Goal: Information Seeking & Learning: Learn about a topic

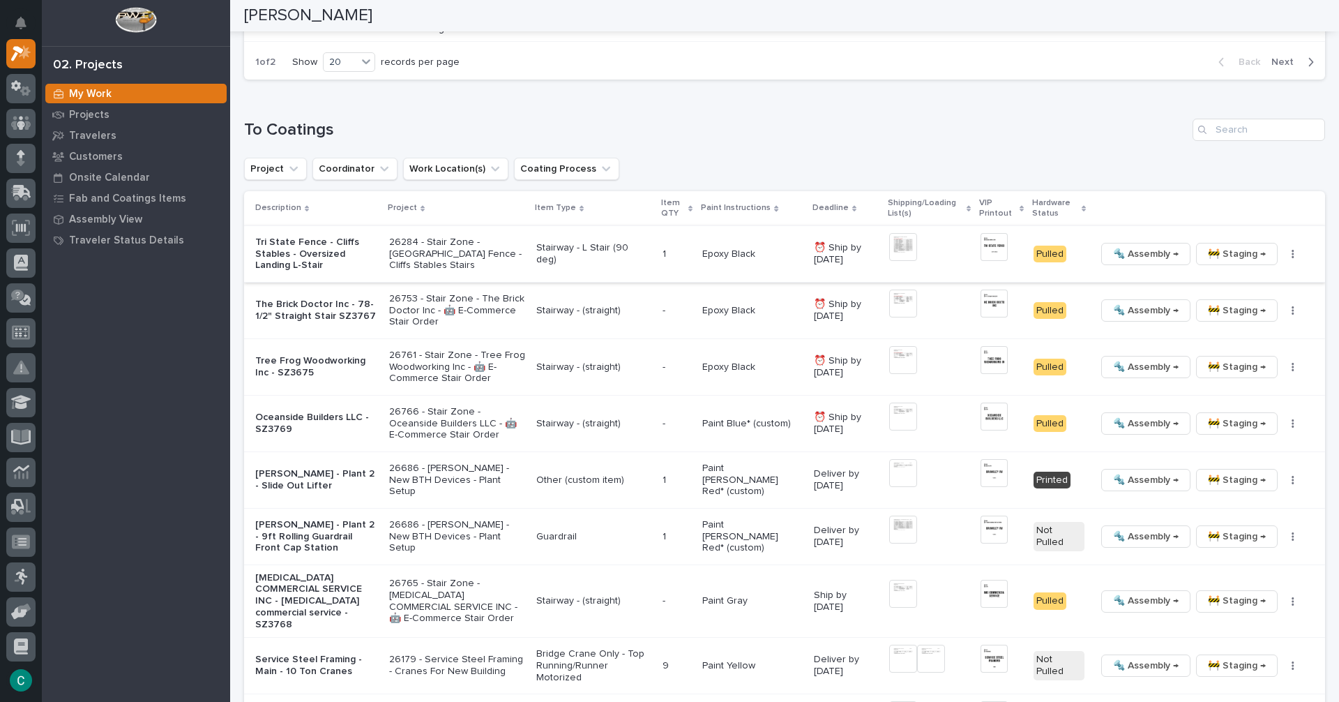
scroll to position [1386, 0]
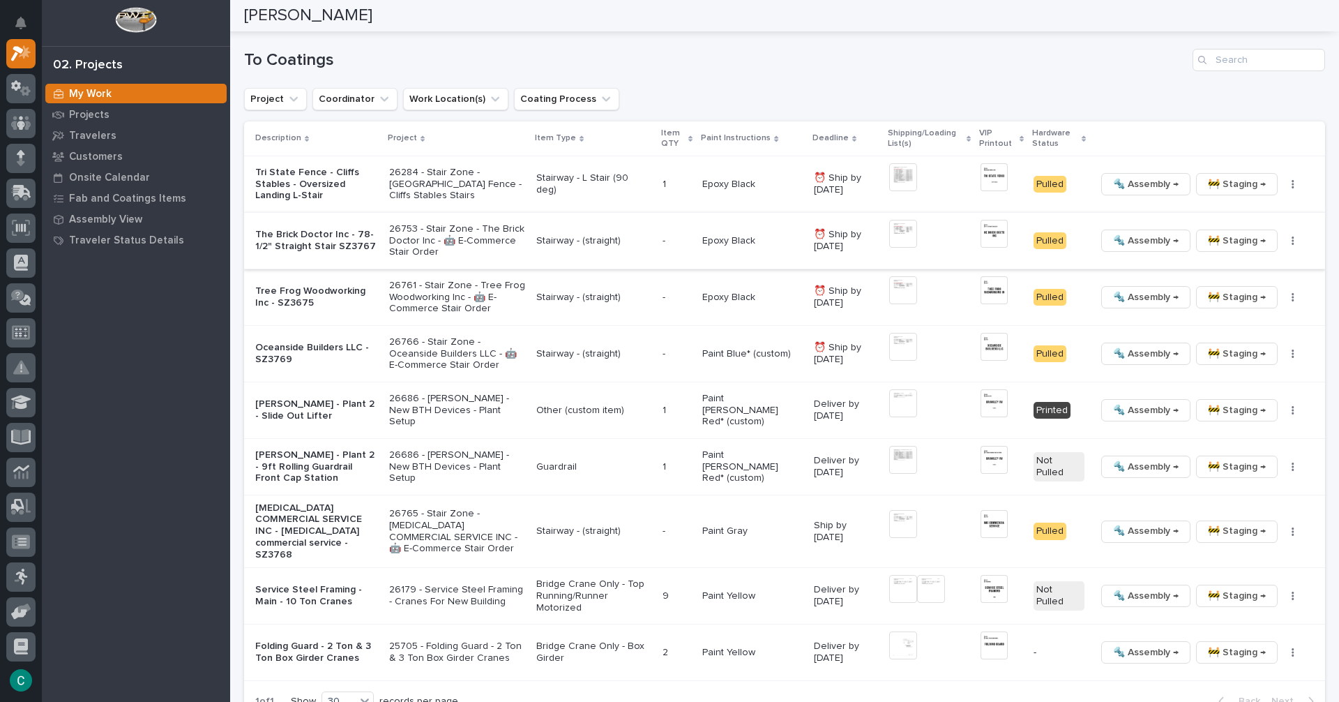
click at [895, 220] on img at bounding box center [903, 234] width 28 height 28
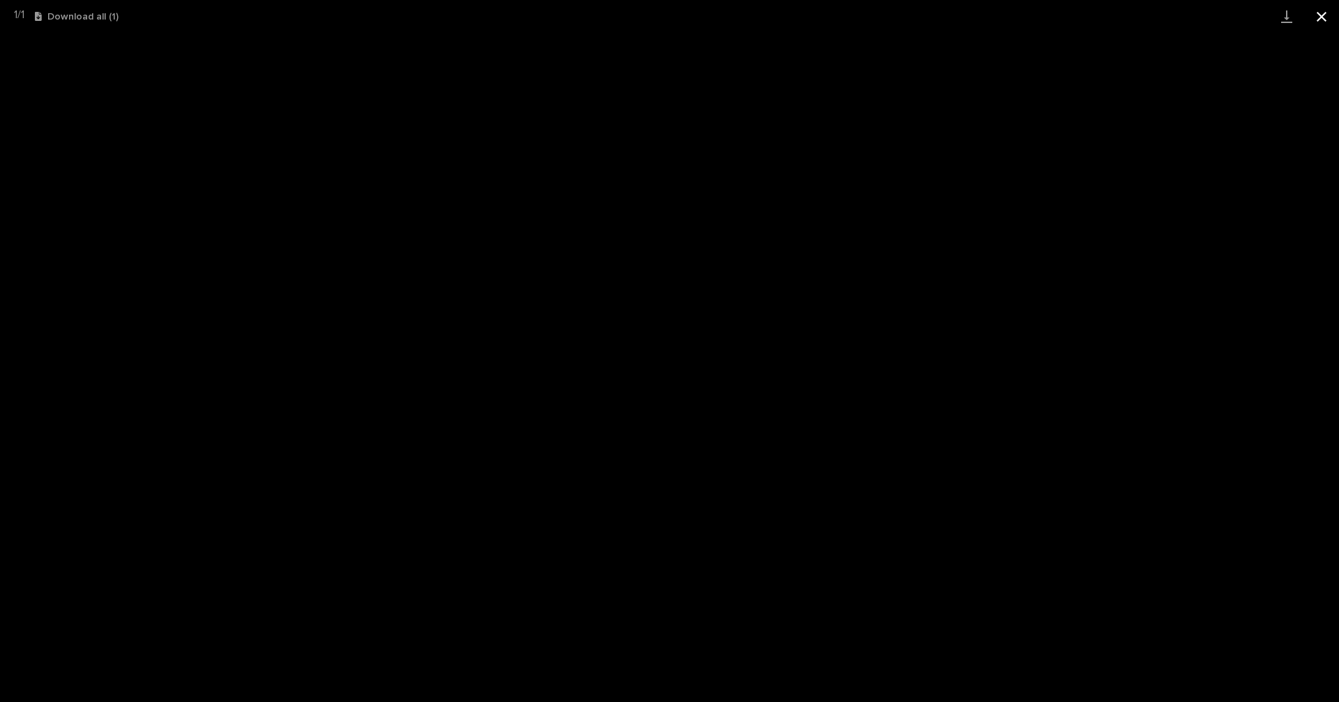
click at [1316, 16] on button "Close gallery" at bounding box center [1322, 16] width 35 height 33
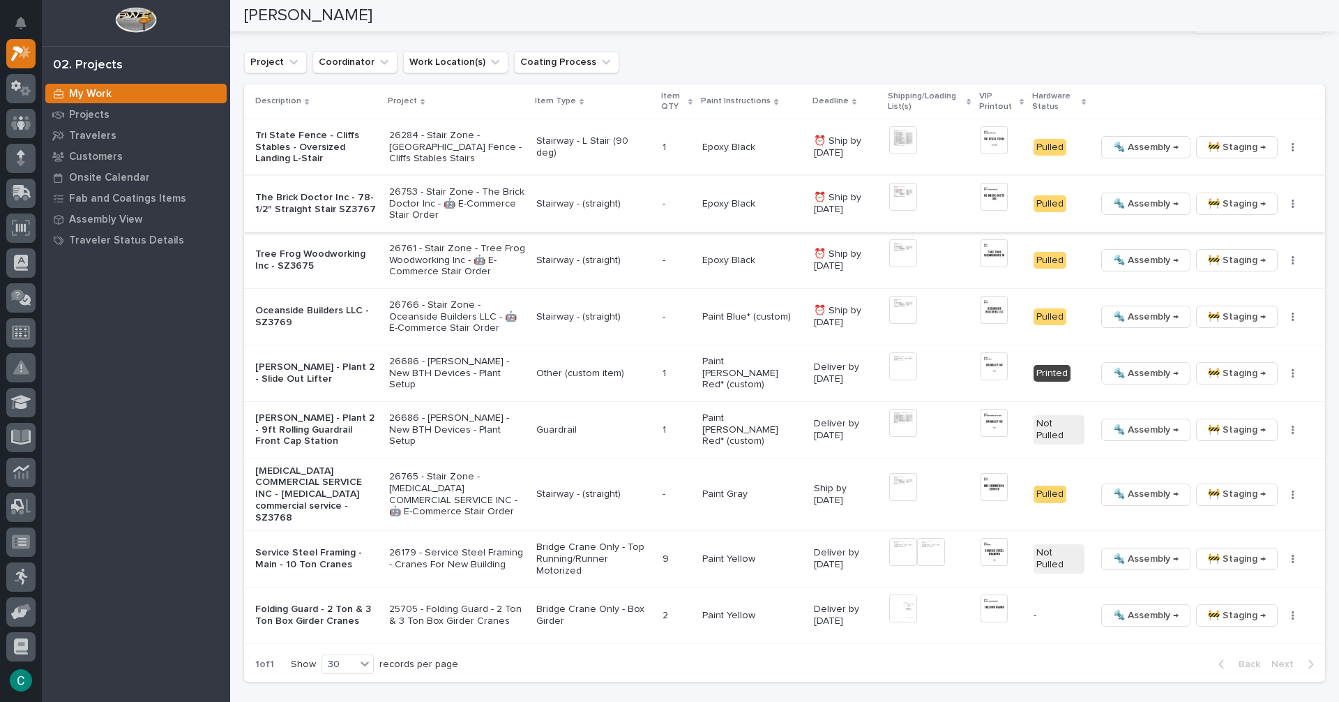
scroll to position [1456, 0]
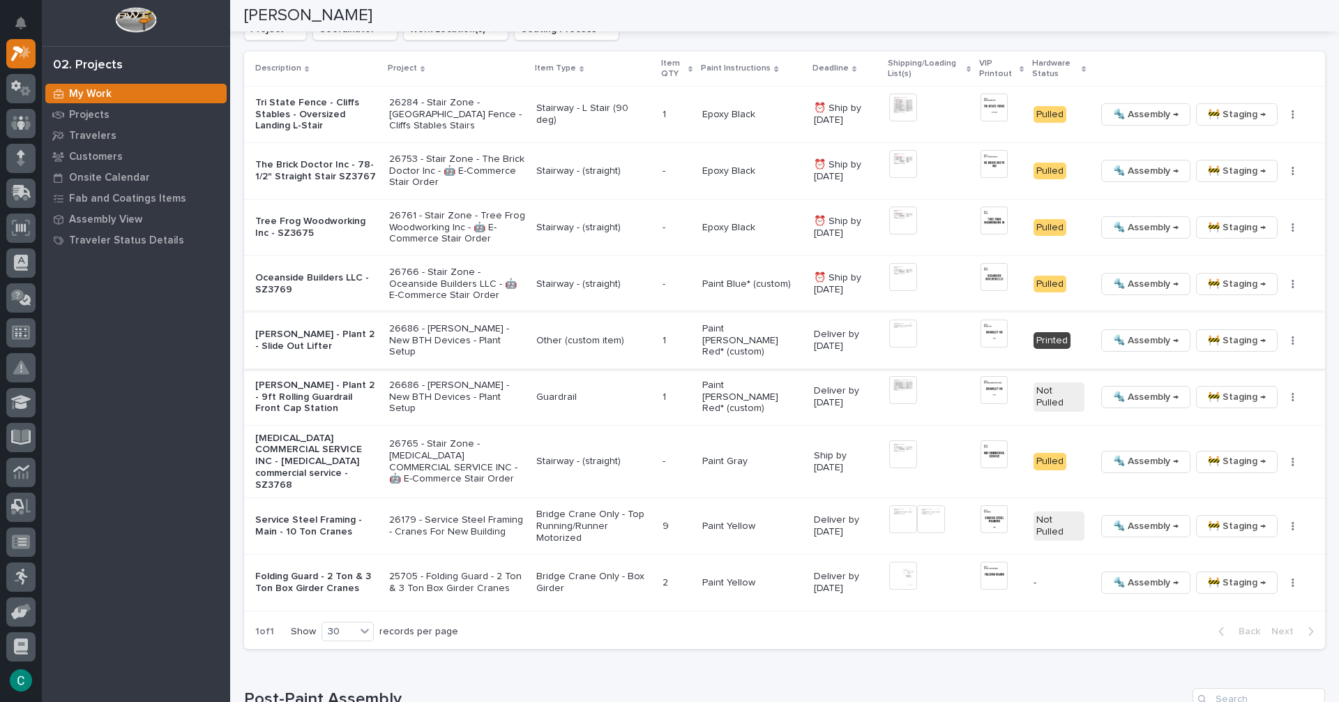
click at [991, 320] on img at bounding box center [994, 334] width 27 height 28
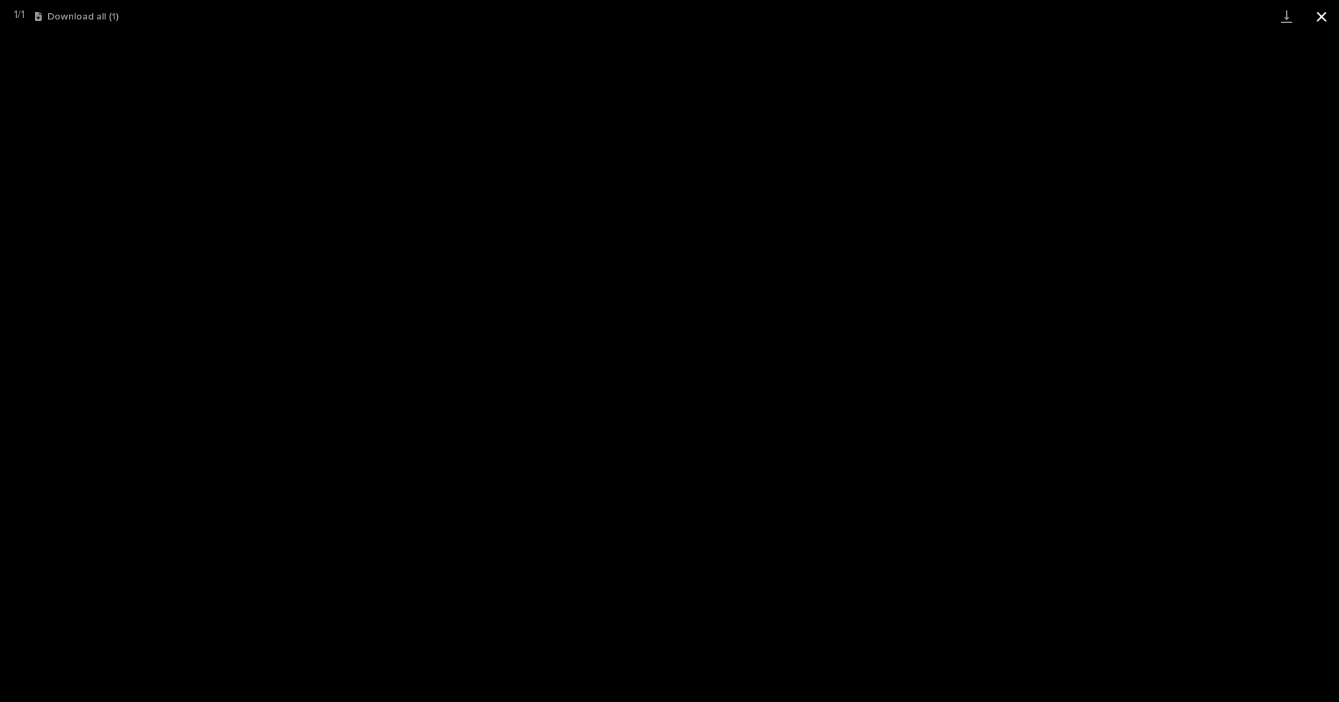
click at [1323, 8] on button "Close gallery" at bounding box center [1322, 16] width 35 height 33
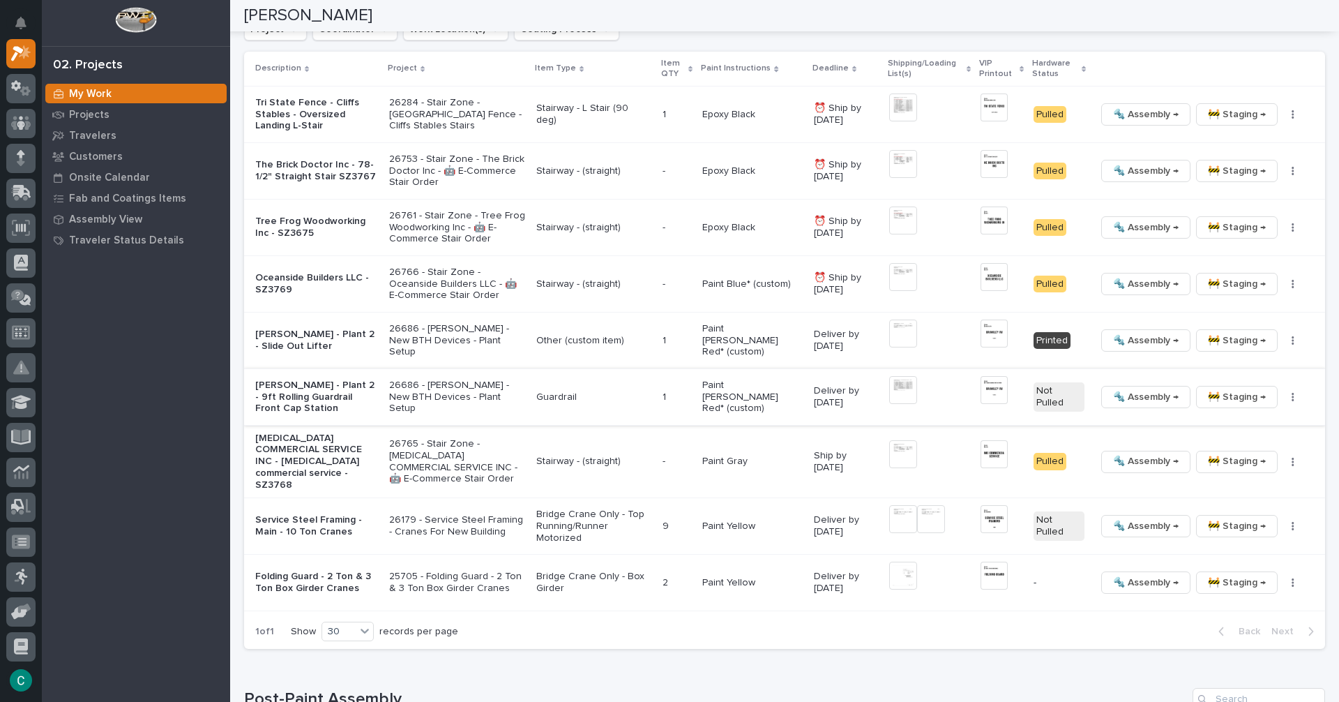
click at [995, 377] on img at bounding box center [994, 390] width 27 height 28
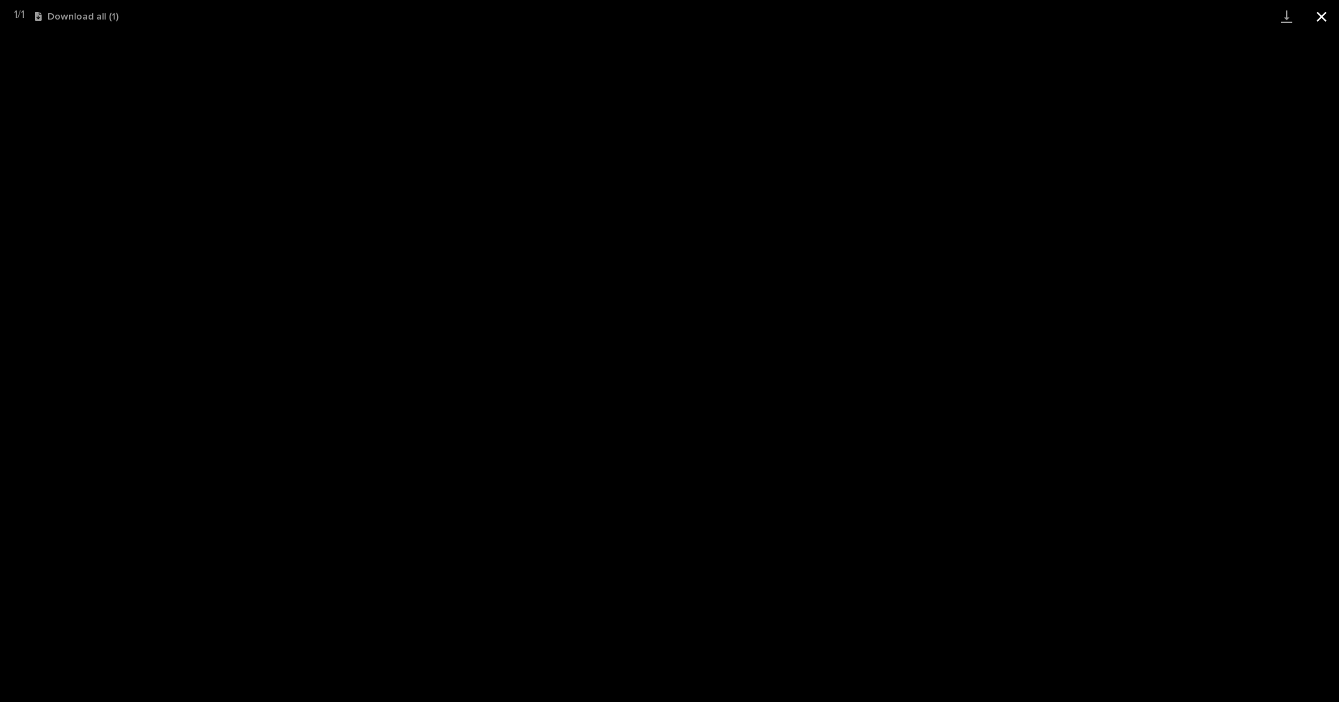
click at [1321, 15] on button "Close gallery" at bounding box center [1322, 16] width 35 height 33
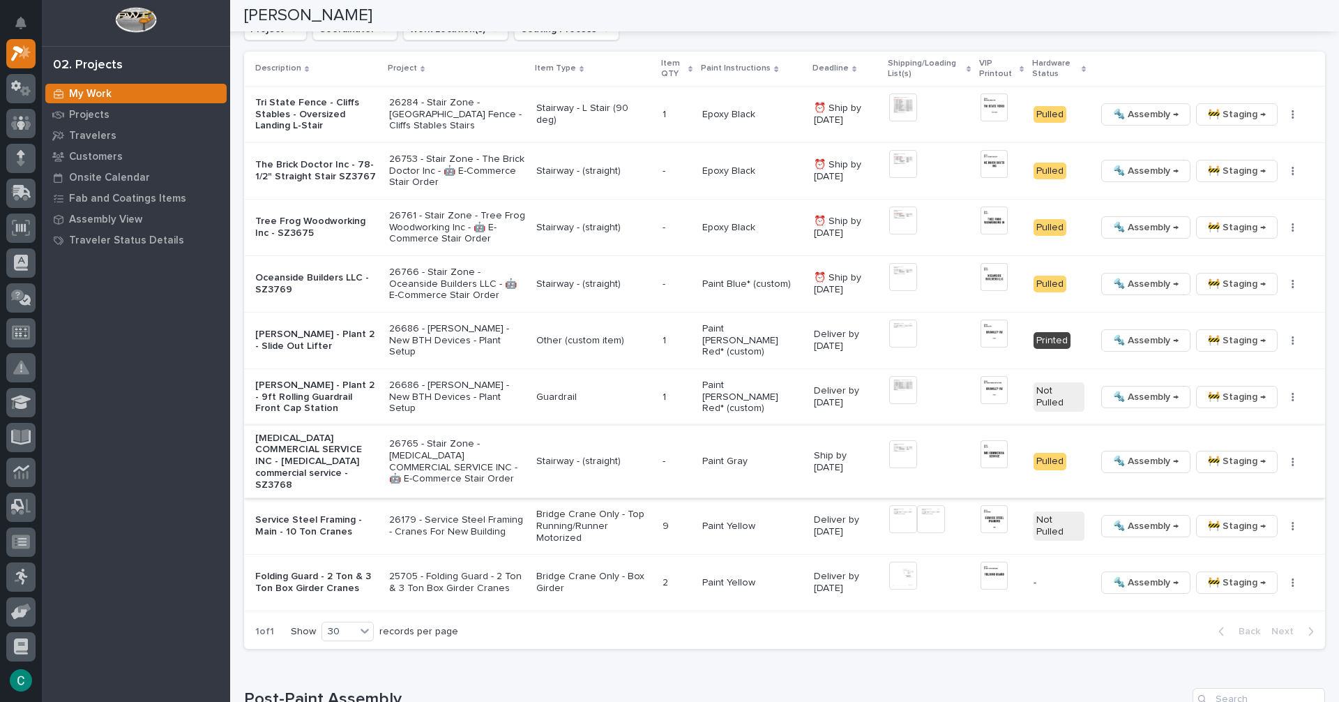
click at [984, 441] on img at bounding box center [994, 454] width 27 height 28
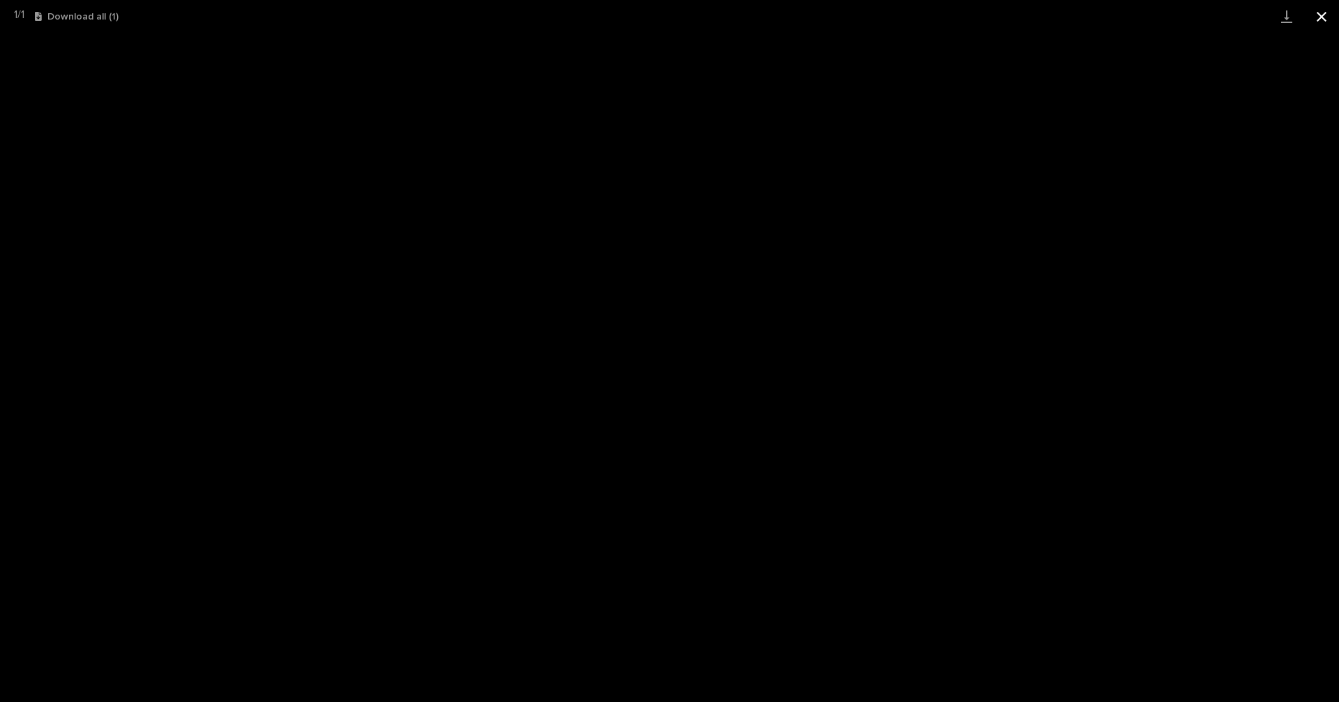
click at [1325, 20] on button "Close gallery" at bounding box center [1322, 16] width 35 height 33
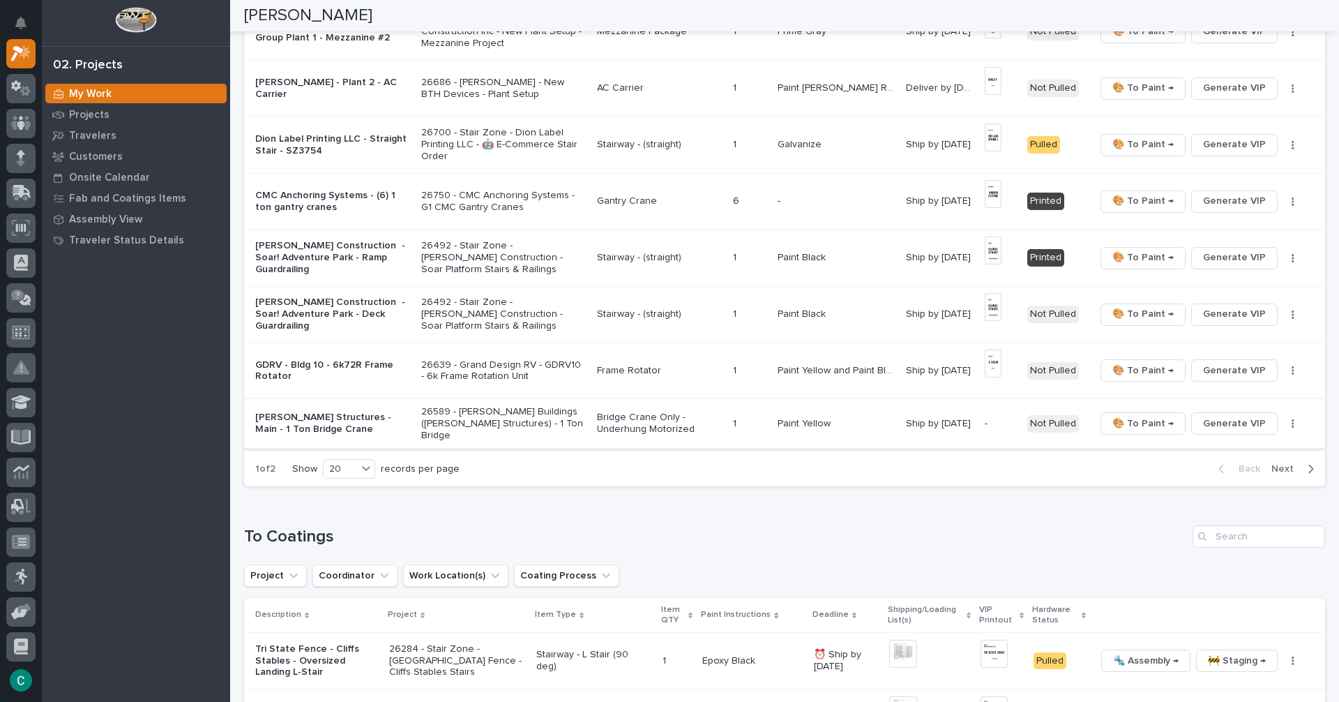
scroll to position [898, 0]
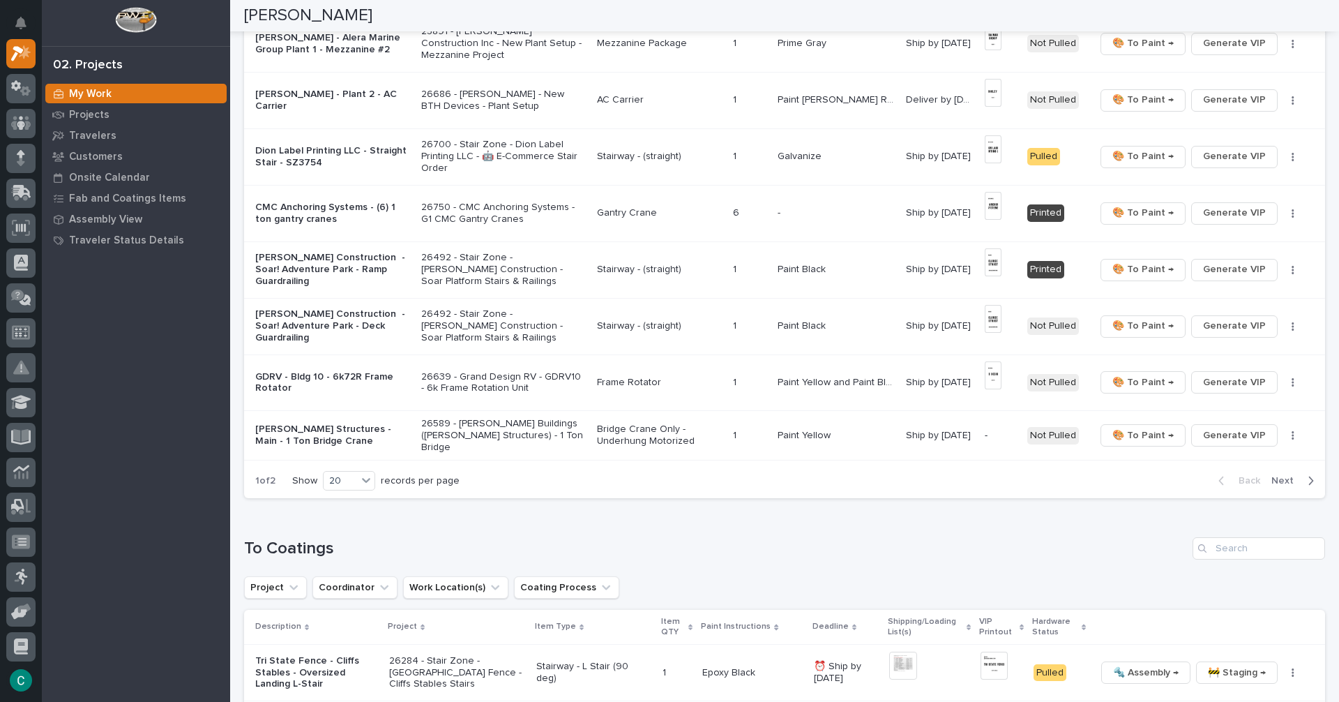
click at [648, 431] on p "Bridge Crane Only - Underhung Motorized" at bounding box center [660, 435] width 126 height 24
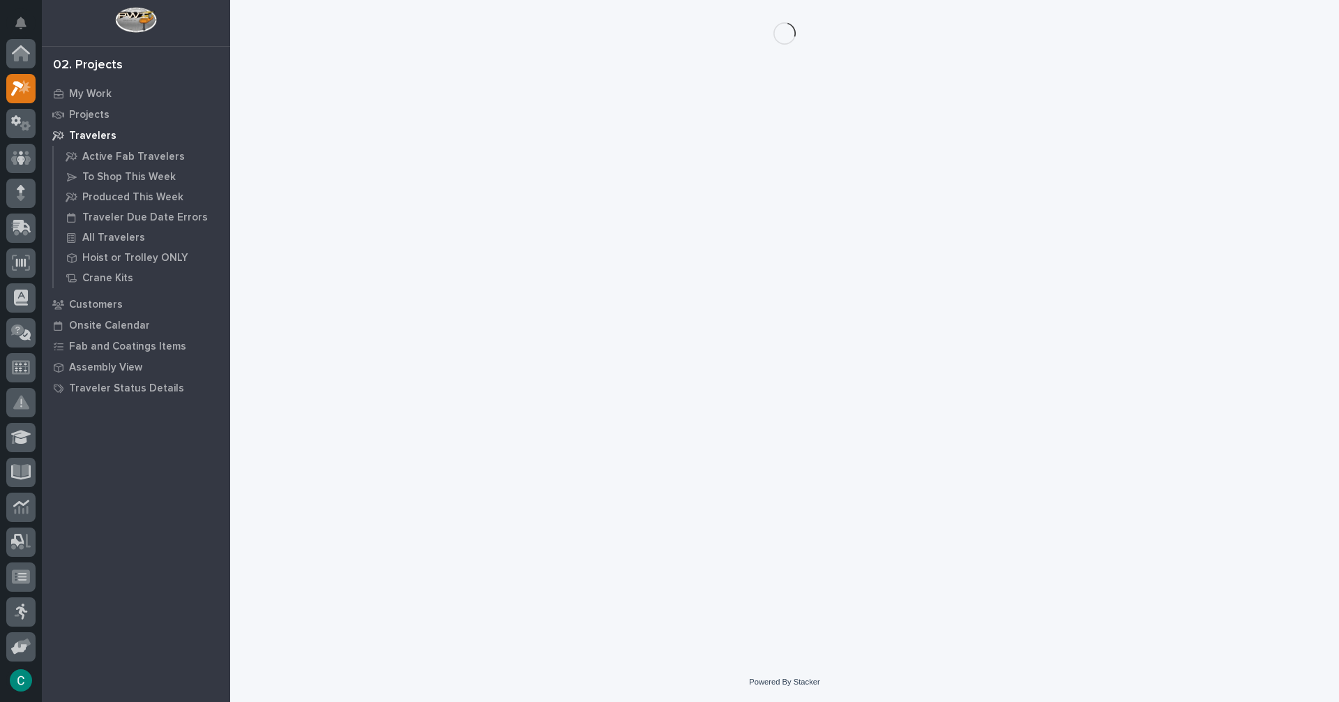
scroll to position [35, 0]
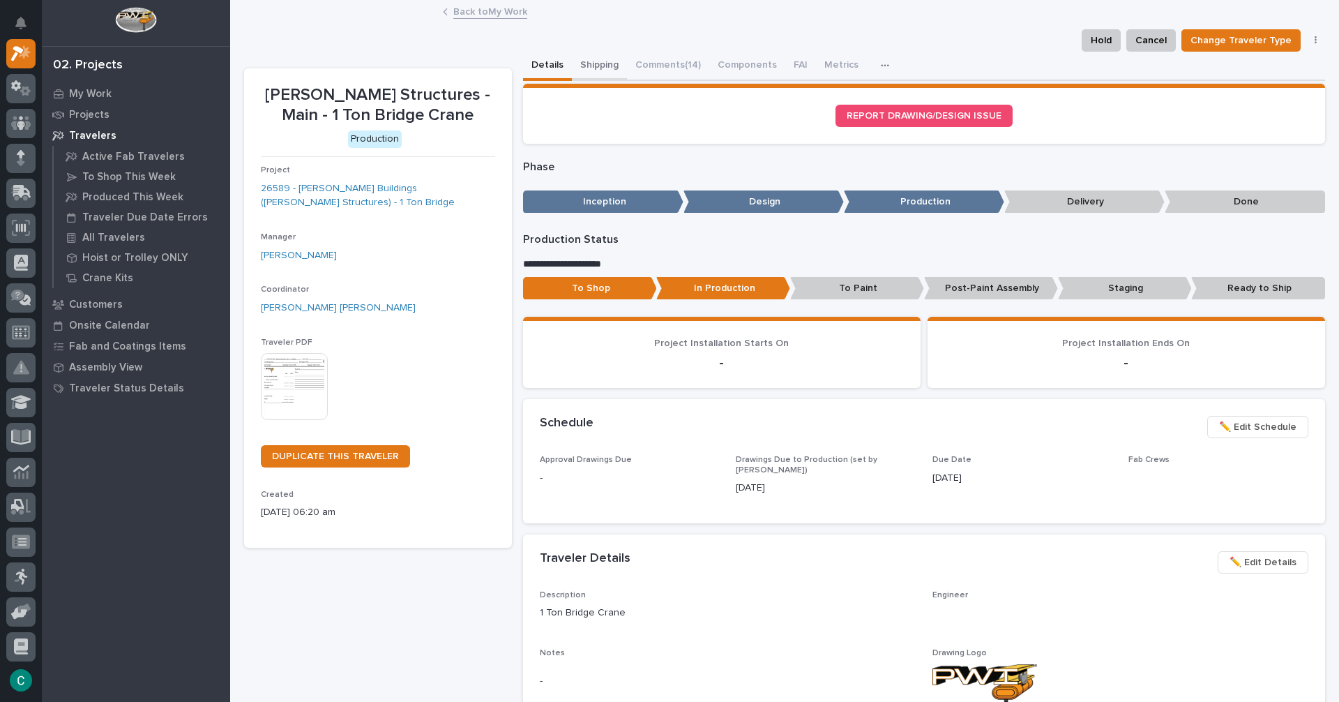
click at [573, 65] on button "Shipping" at bounding box center [599, 66] width 55 height 29
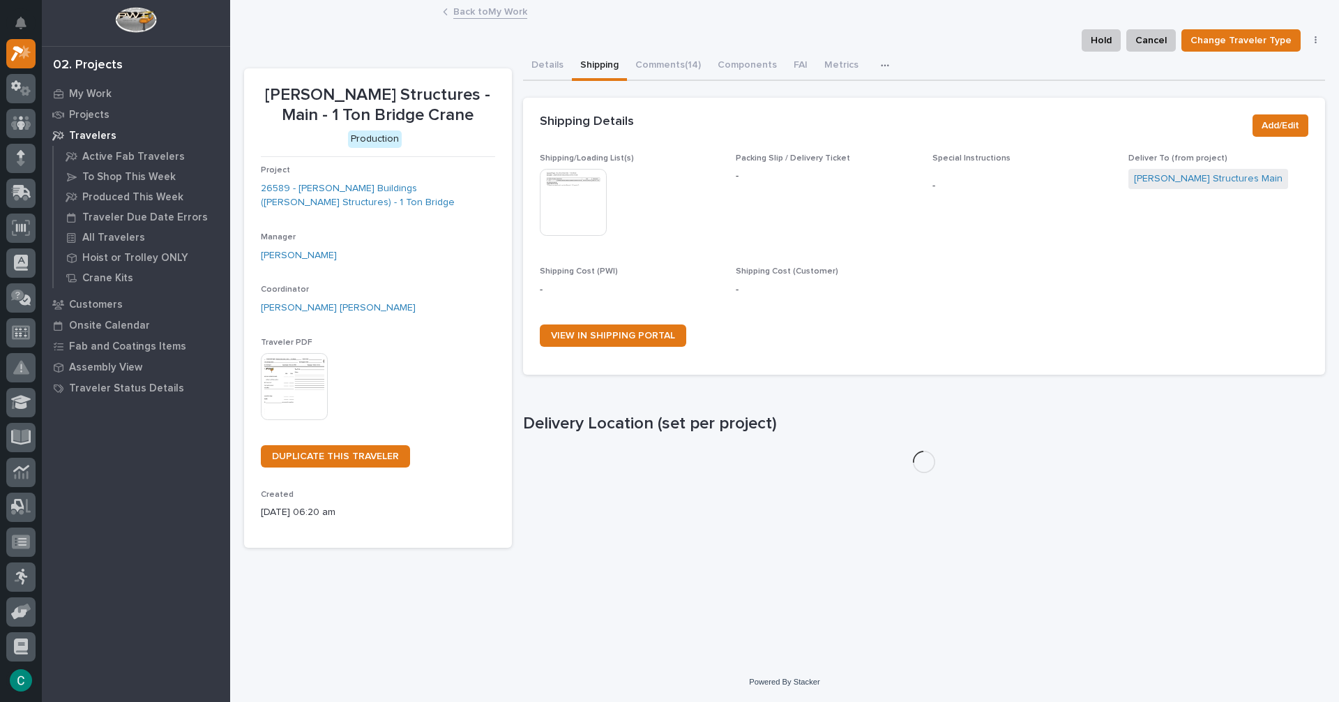
click at [576, 214] on img at bounding box center [573, 202] width 67 height 67
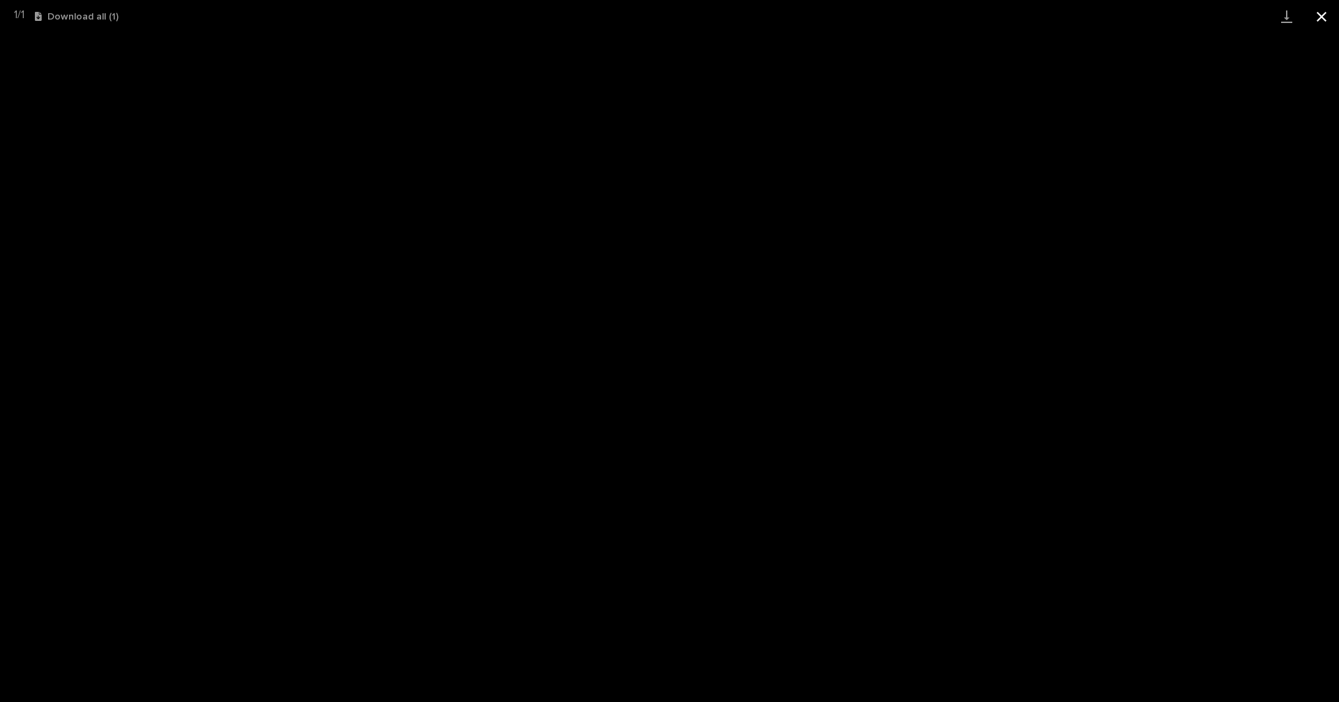
click at [1323, 8] on button "Close gallery" at bounding box center [1322, 16] width 35 height 33
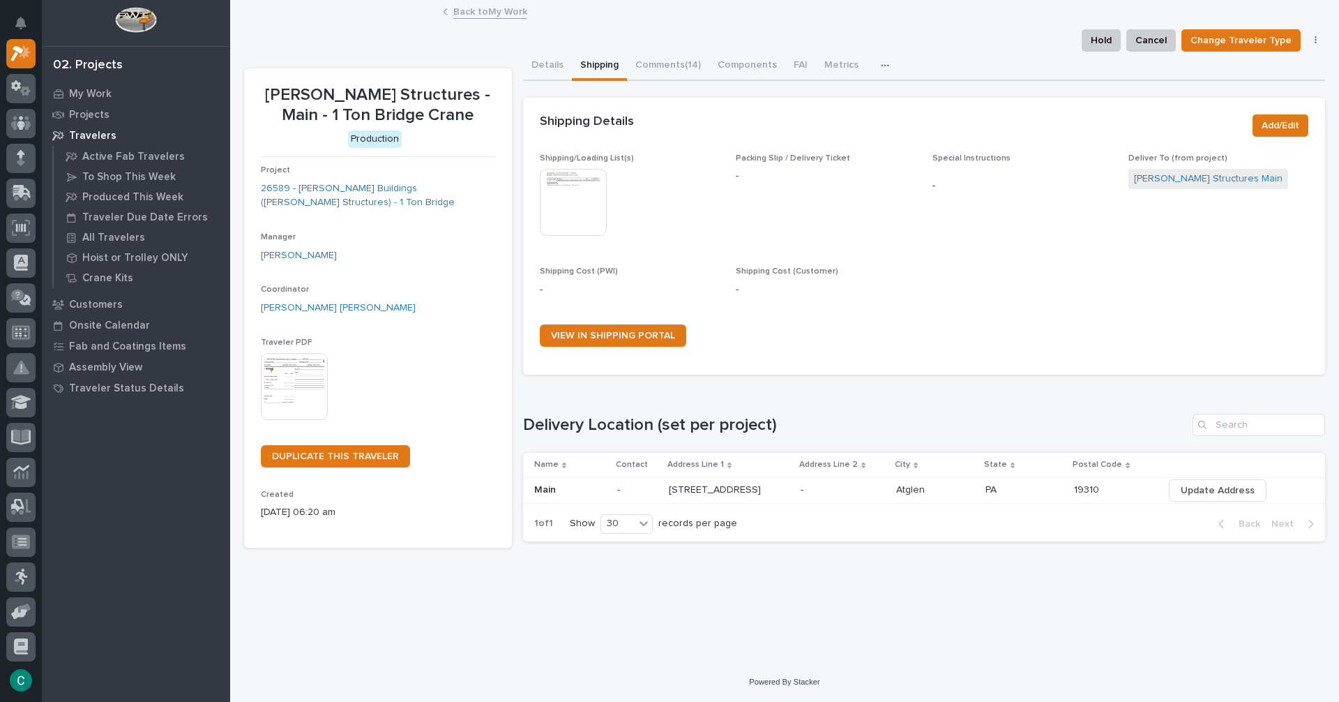
click at [490, 14] on link "Back to My Work" at bounding box center [490, 11] width 74 height 16
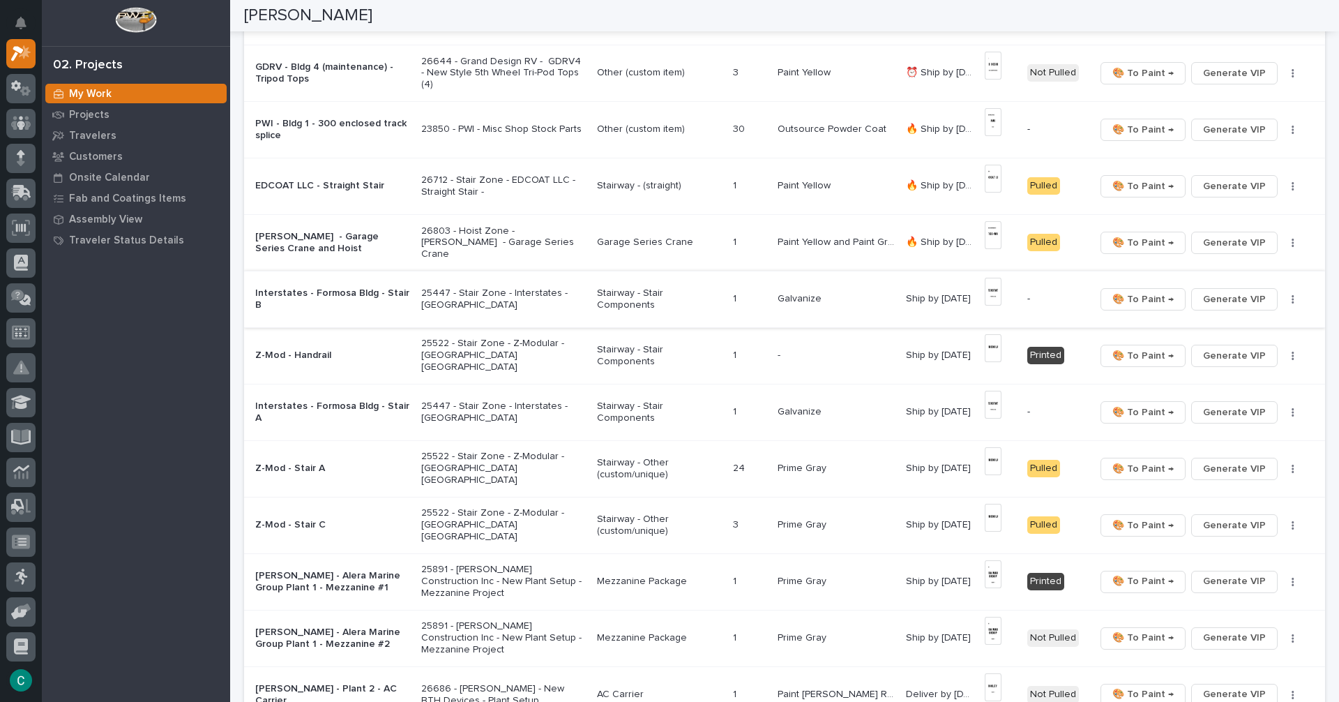
scroll to position [279, 0]
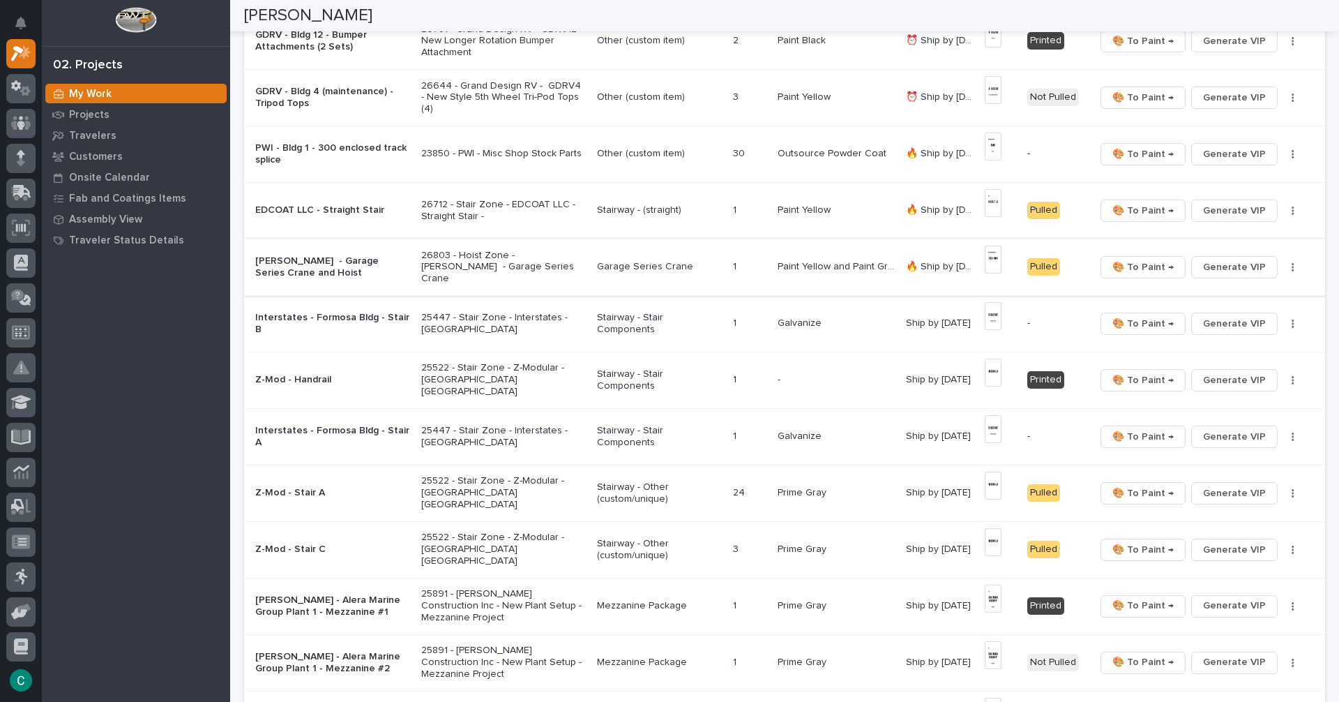
click at [993, 260] on img at bounding box center [993, 260] width 17 height 28
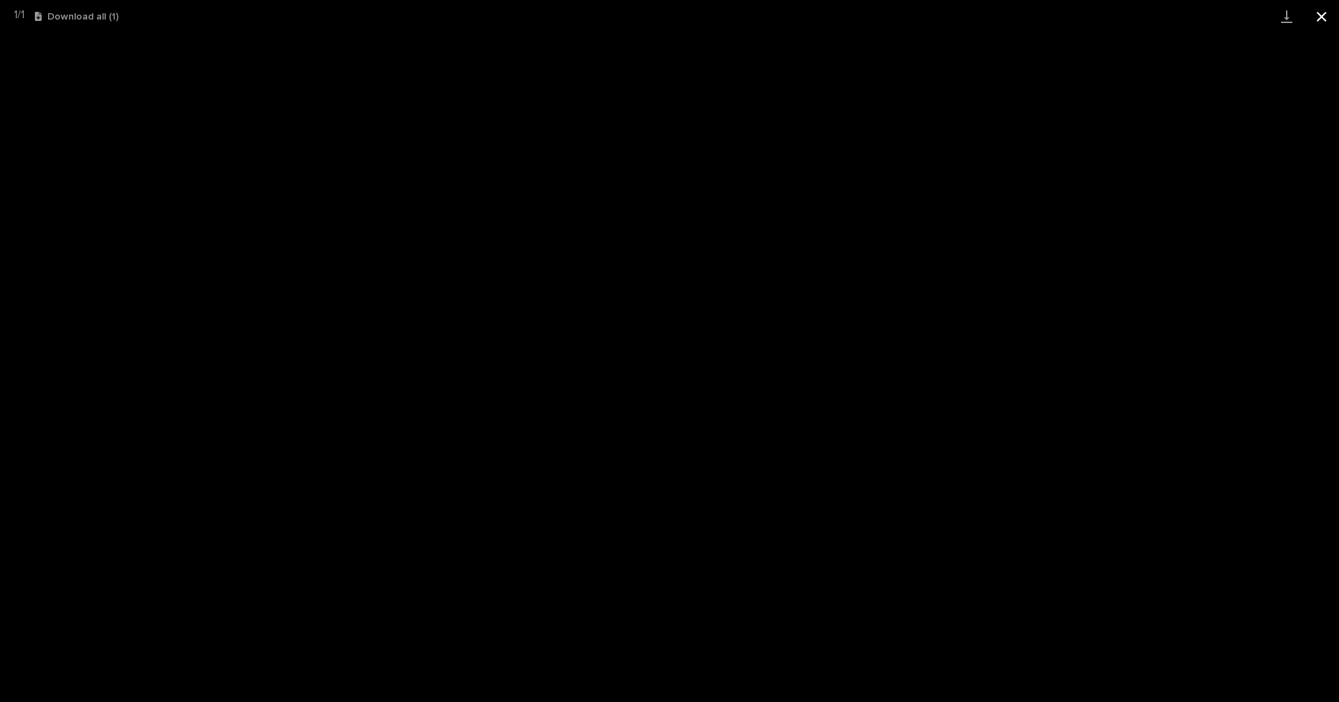
click at [1326, 13] on button "Close gallery" at bounding box center [1322, 16] width 35 height 33
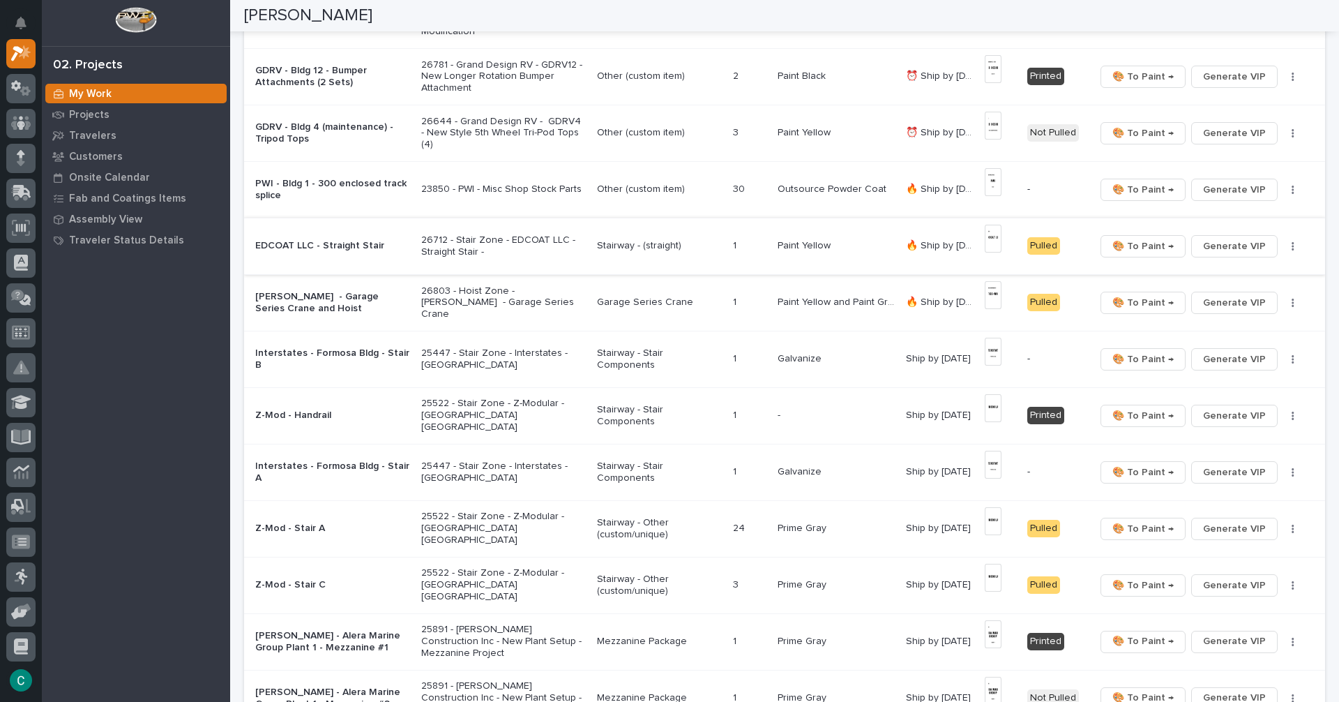
scroll to position [209, 0]
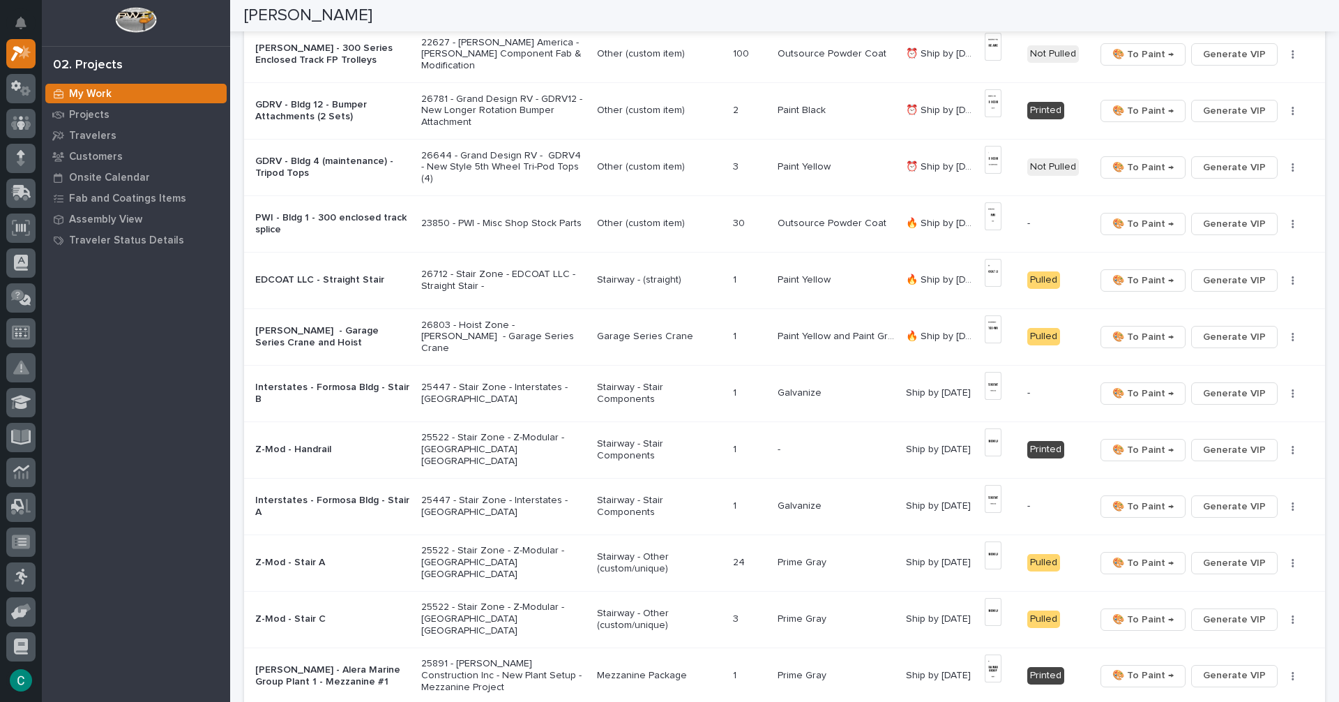
click at [622, 276] on p "Stairway - (straight)" at bounding box center [660, 280] width 126 height 12
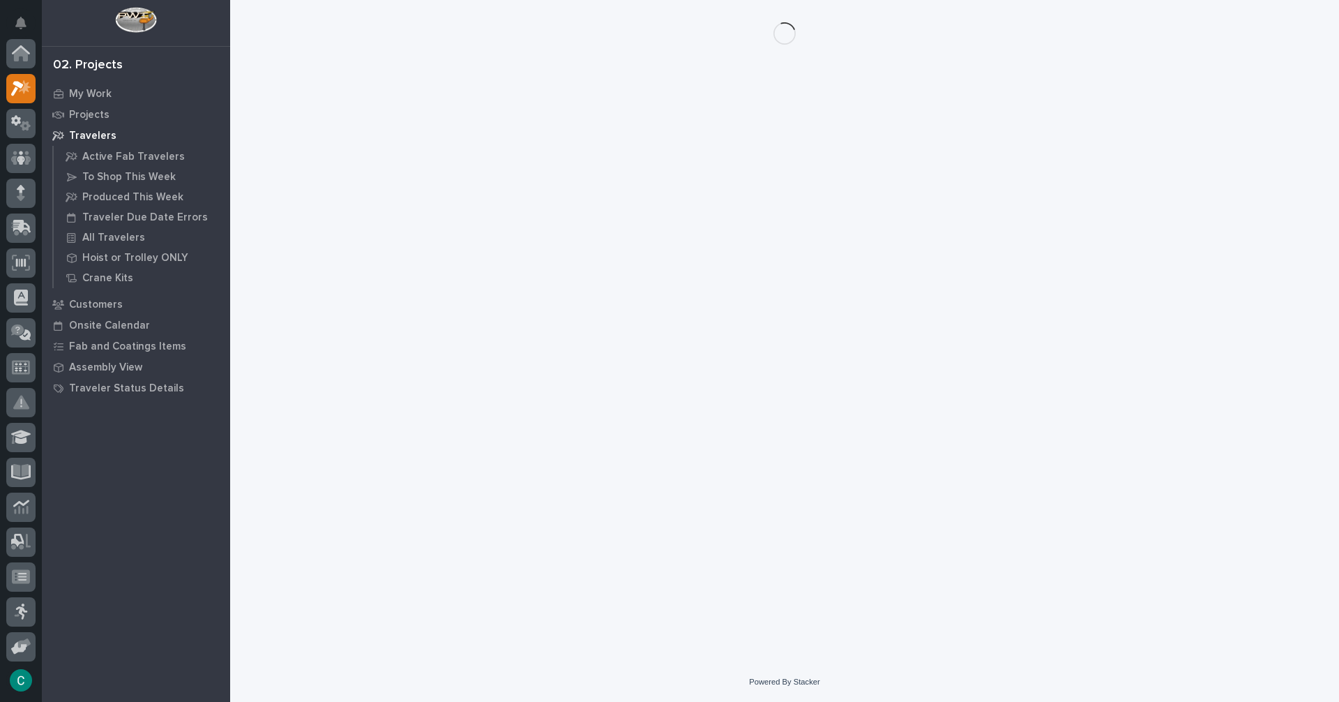
scroll to position [35, 0]
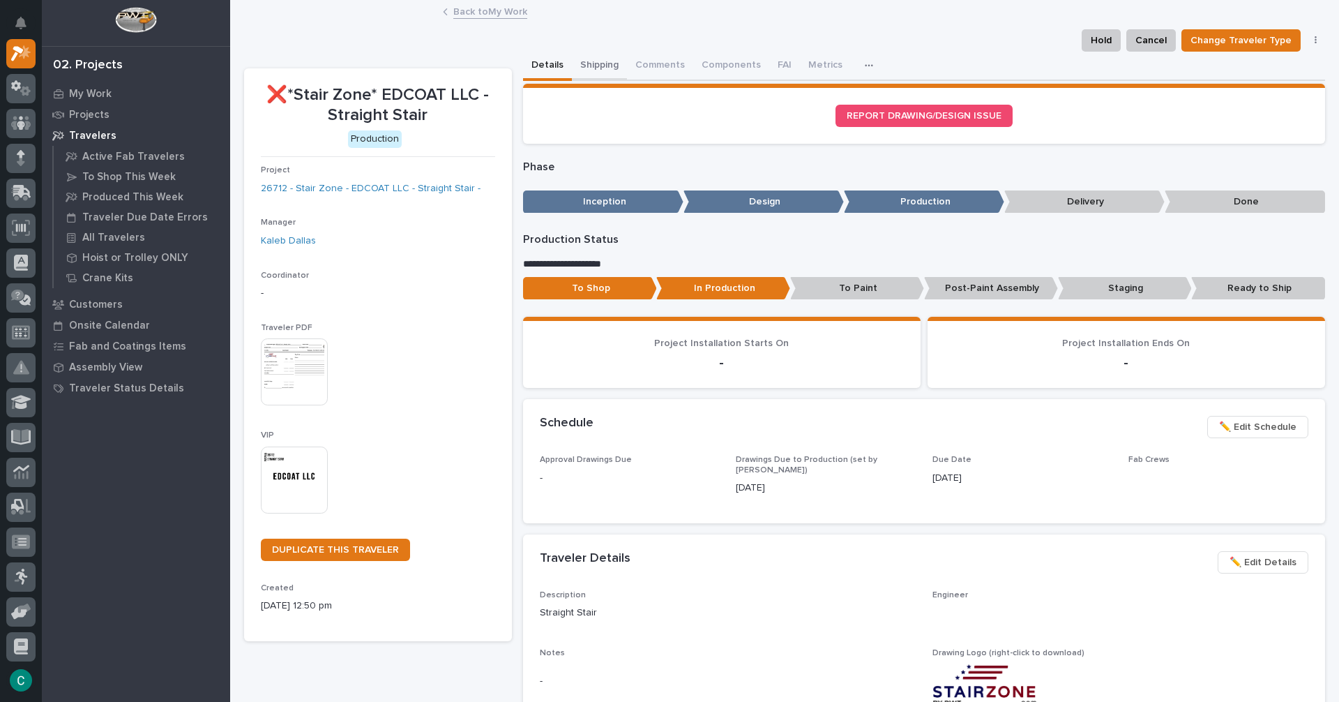
click at [586, 70] on button "Shipping" at bounding box center [599, 66] width 55 height 29
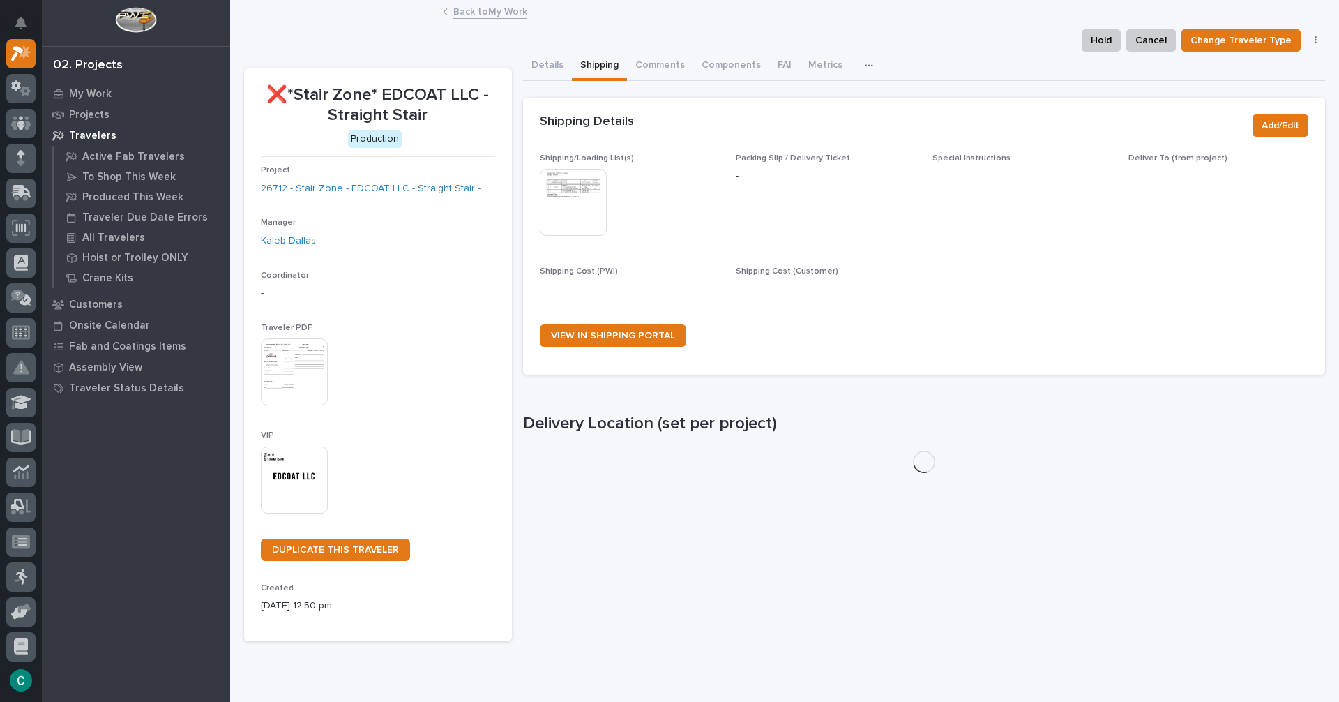
click at [575, 197] on img at bounding box center [573, 202] width 67 height 67
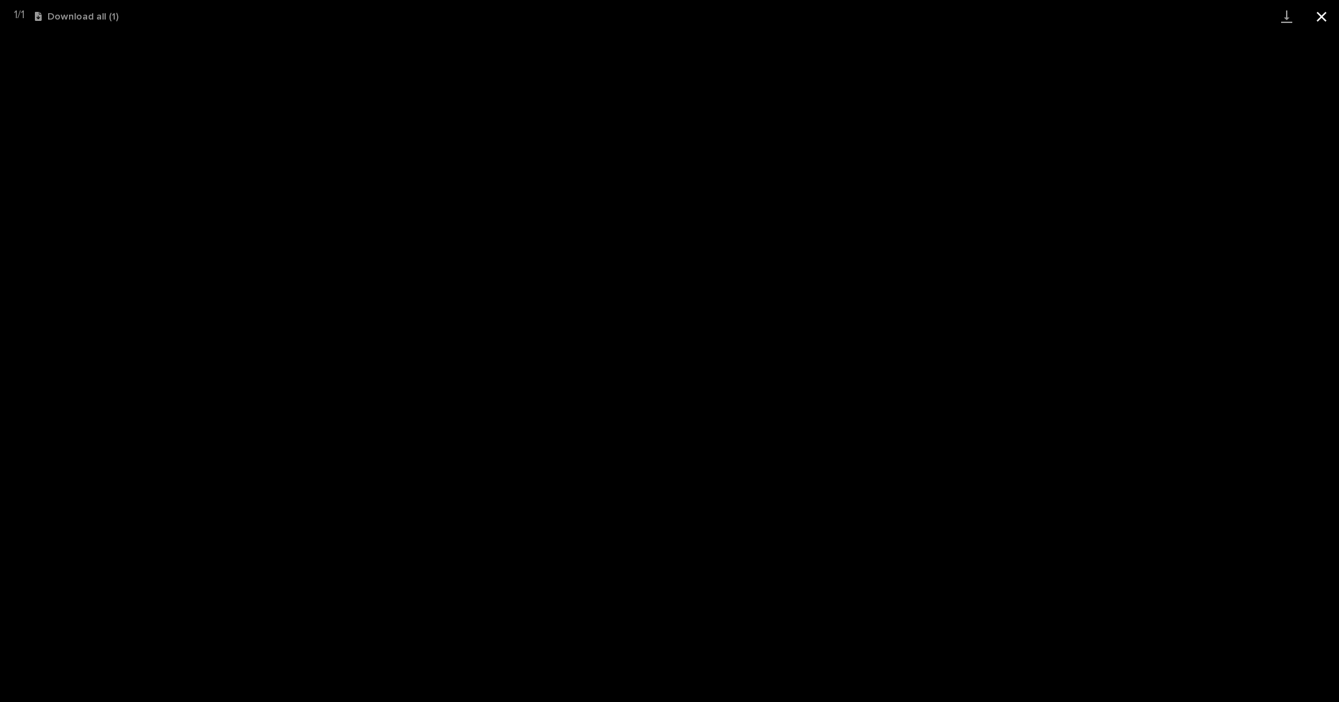
click at [1319, 20] on button "Close gallery" at bounding box center [1322, 16] width 35 height 33
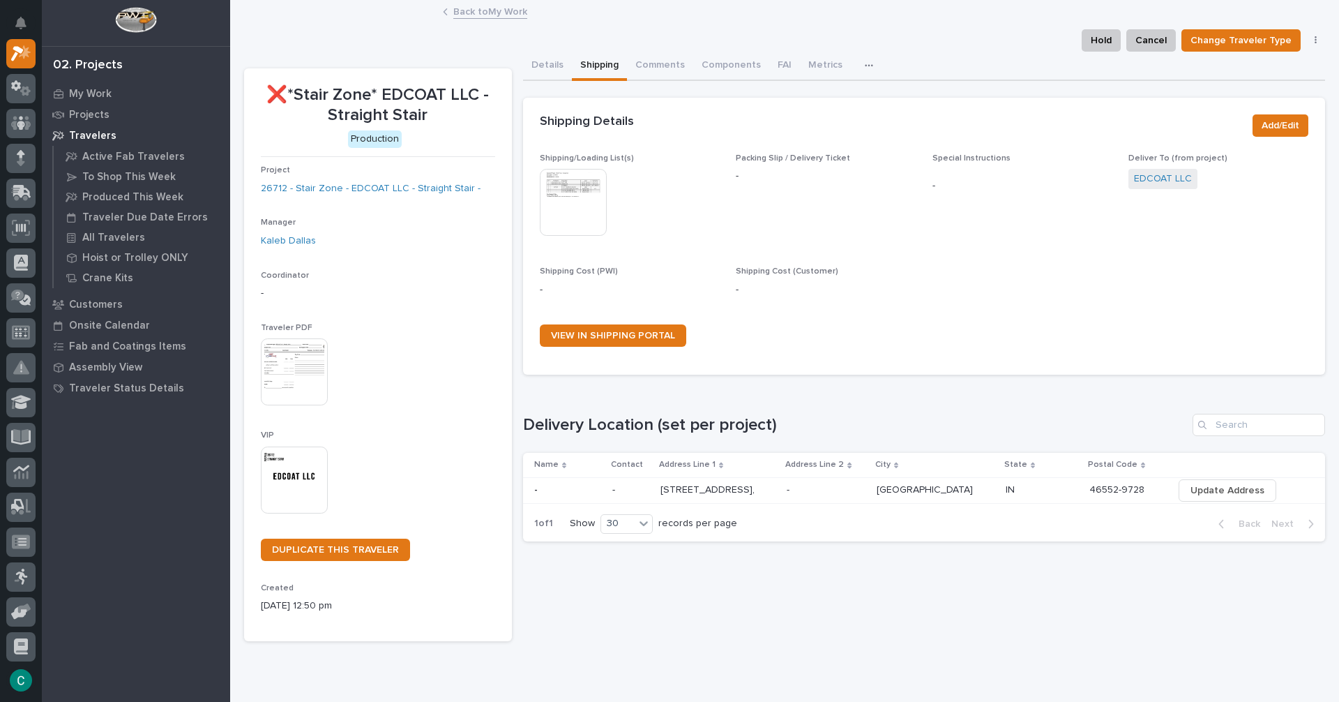
click at [297, 487] on img at bounding box center [294, 479] width 67 height 67
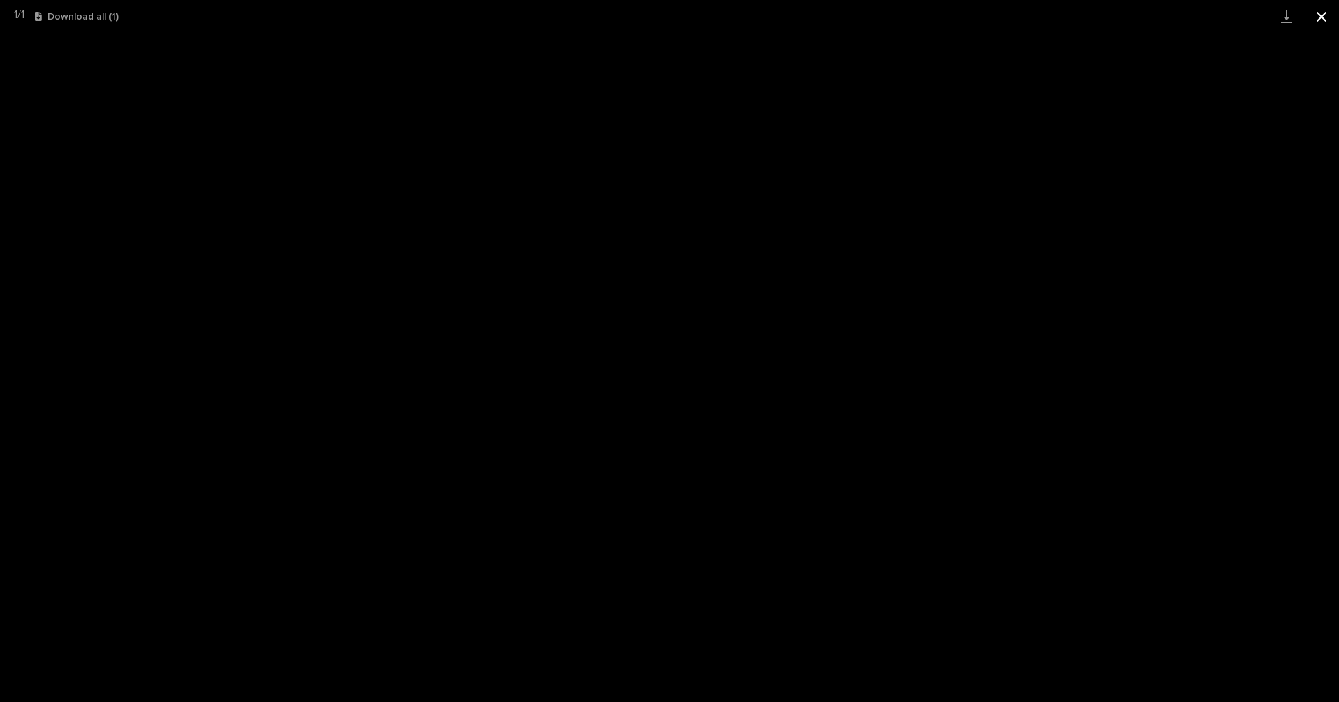
click at [1325, 15] on button "Close gallery" at bounding box center [1322, 16] width 35 height 33
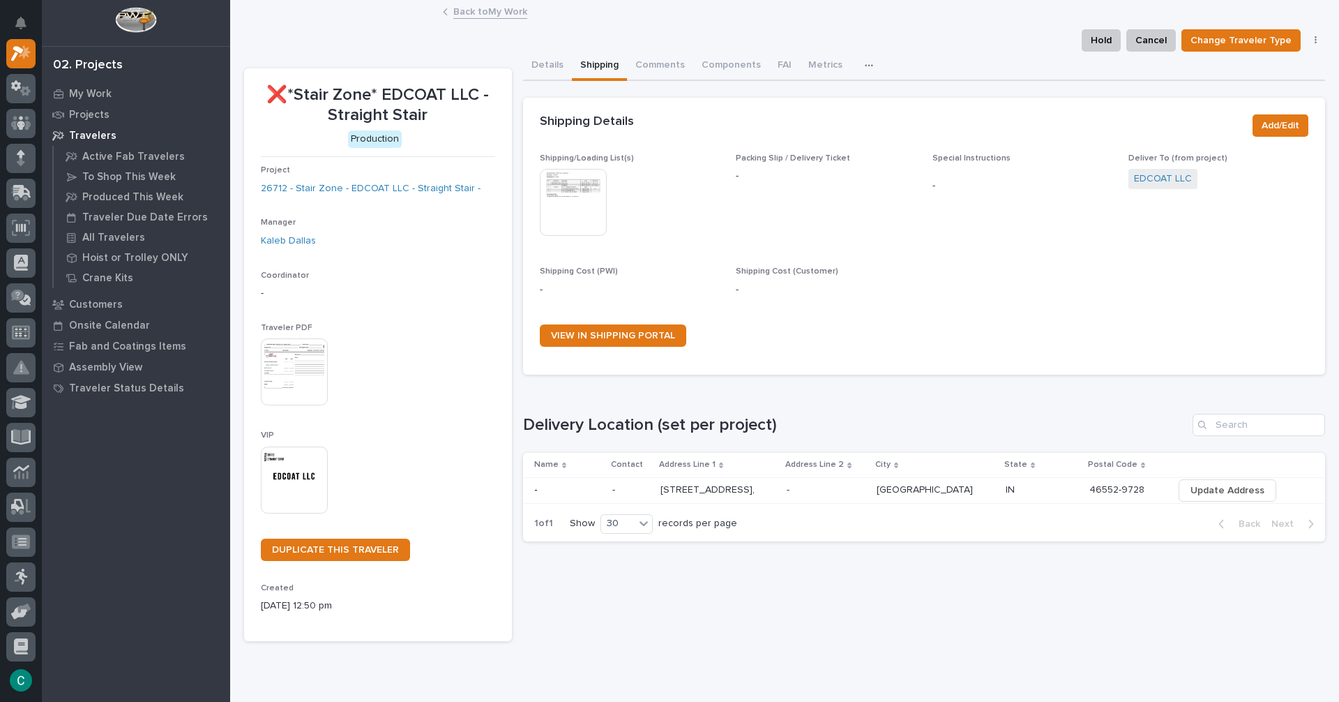
click at [519, 15] on link "Back to My Work" at bounding box center [490, 11] width 74 height 16
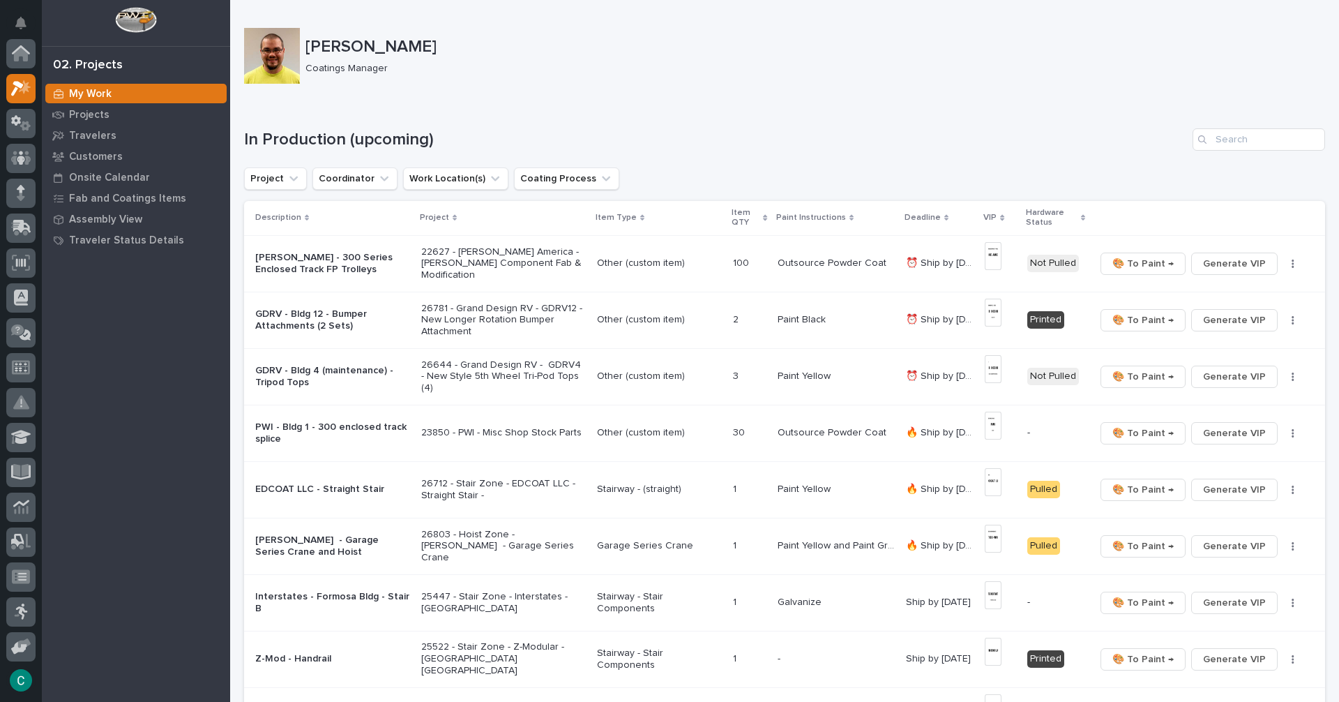
scroll to position [35, 0]
